Goal: Task Accomplishment & Management: Manage account settings

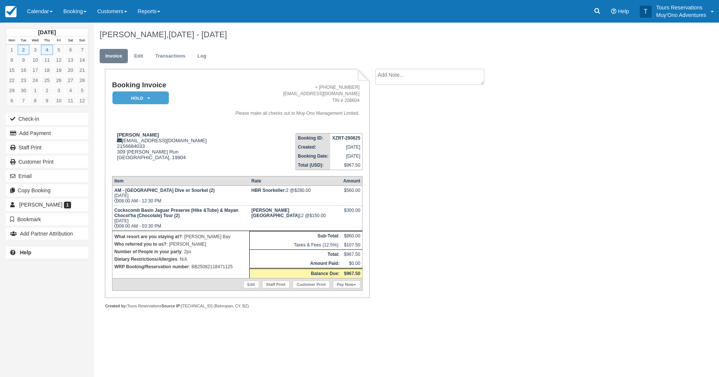
click at [212, 265] on p "WRP Booking/Reservation number : BB25082118471125" at bounding box center [180, 267] width 133 height 8
click at [212, 266] on p "WRP Booking/Reservation number : BB25082118471125" at bounding box center [180, 267] width 133 height 8
copy p "BB25082118471125"
click at [351, 137] on strong "XZRT-290825" at bounding box center [346, 137] width 28 height 5
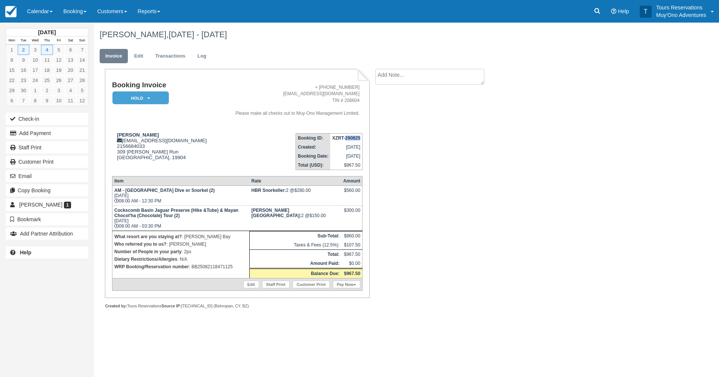
click at [351, 137] on strong "XZRT-290825" at bounding box center [346, 137] width 28 height 5
copy tbody "XZRT-290825"
click at [154, 105] on link "HOLD" at bounding box center [139, 98] width 54 height 14
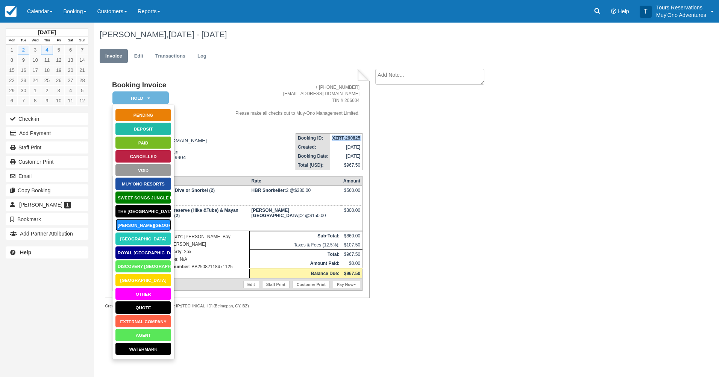
click at [144, 223] on link "[PERSON_NAME][GEOGRAPHIC_DATA]" at bounding box center [143, 225] width 56 height 13
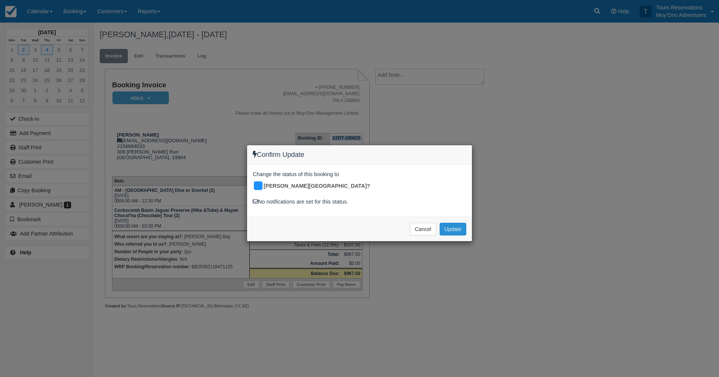
click at [455, 223] on button "Update" at bounding box center [453, 229] width 27 height 13
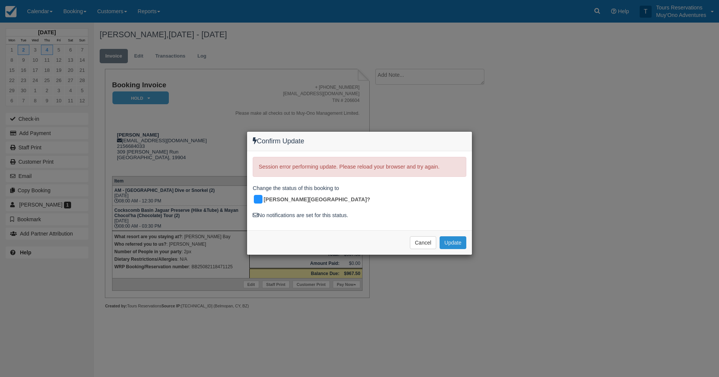
click at [455, 236] on button "Update" at bounding box center [453, 242] width 27 height 13
click at [432, 236] on button "Cancel" at bounding box center [423, 242] width 26 height 13
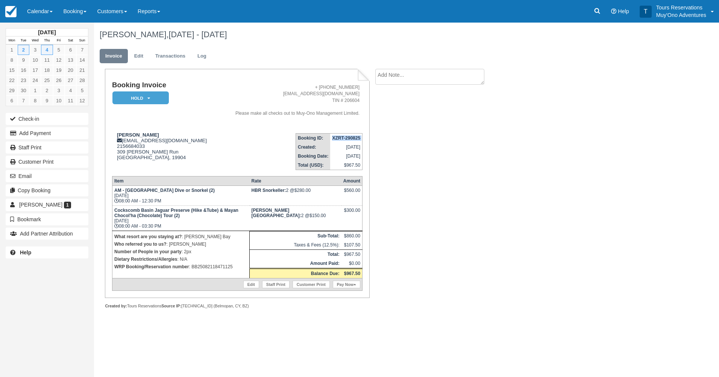
click at [344, 137] on strong "XZRT-290825" at bounding box center [346, 137] width 28 height 5
click at [159, 101] on em "HOLD" at bounding box center [140, 97] width 56 height 13
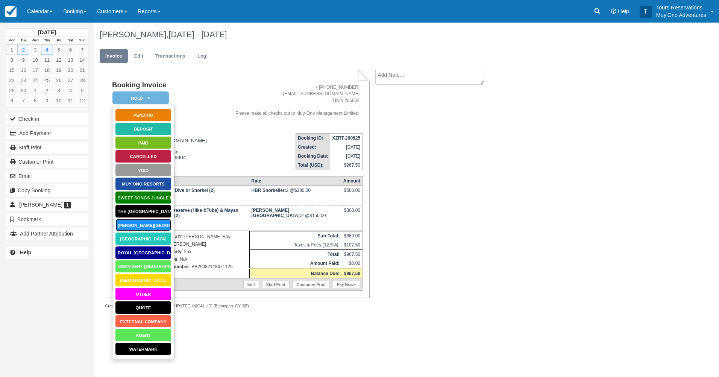
click at [166, 224] on link "[PERSON_NAME][GEOGRAPHIC_DATA]" at bounding box center [143, 225] width 56 height 13
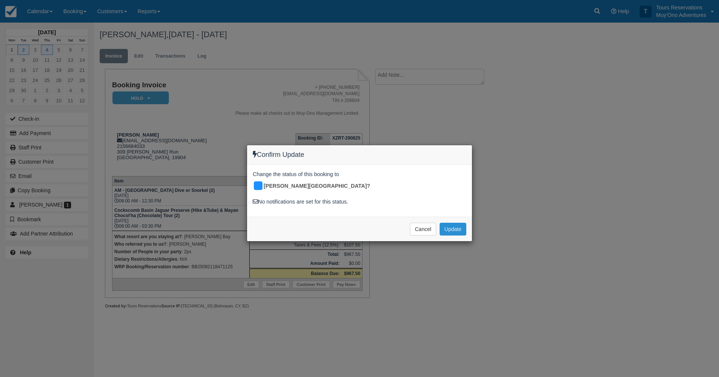
click at [446, 223] on button "Update" at bounding box center [453, 229] width 27 height 13
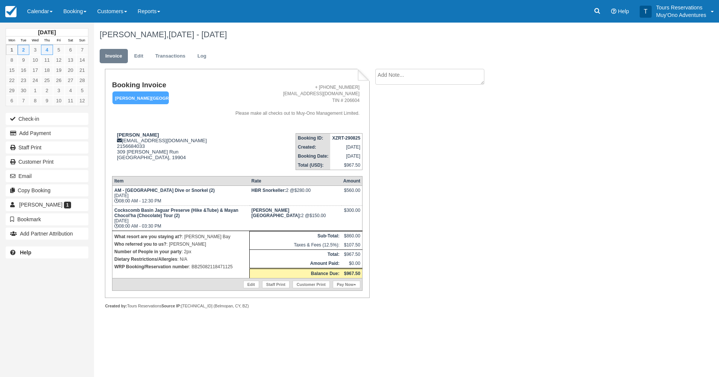
click at [390, 70] on textarea at bounding box center [429, 77] width 109 height 16
type textarea "Paid in Webrez"
click at [400, 127] on li "Paid in Webrez Create Show on invoice" at bounding box center [438, 98] width 127 height 59
click at [402, 125] on button "Create" at bounding box center [392, 119] width 34 height 13
click at [401, 118] on button "Create" at bounding box center [392, 119] width 34 height 13
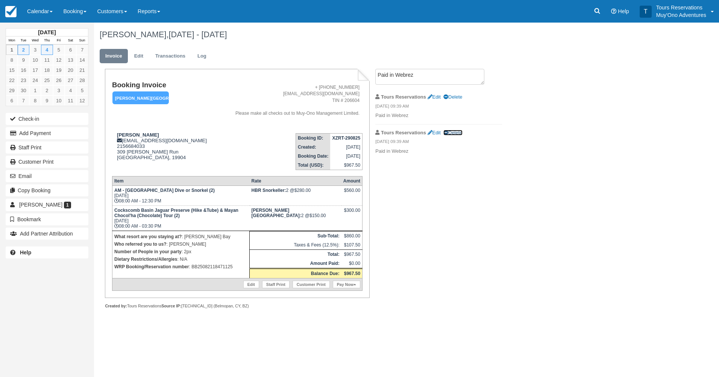
drag, startPoint x: 457, startPoint y: 134, endPoint x: 401, endPoint y: 35, distance: 113.5
click at [457, 134] on link "Delete" at bounding box center [452, 133] width 19 height 6
click at [687, 185] on div "[DATE] Mon Tue Wed Thu Fri Sat Sun 1 2 3 4 5 6 7 8 9 10 11 12 13 14 15 16 17 18…" at bounding box center [359, 200] width 719 height 354
